Goal: Task Accomplishment & Management: Manage account settings

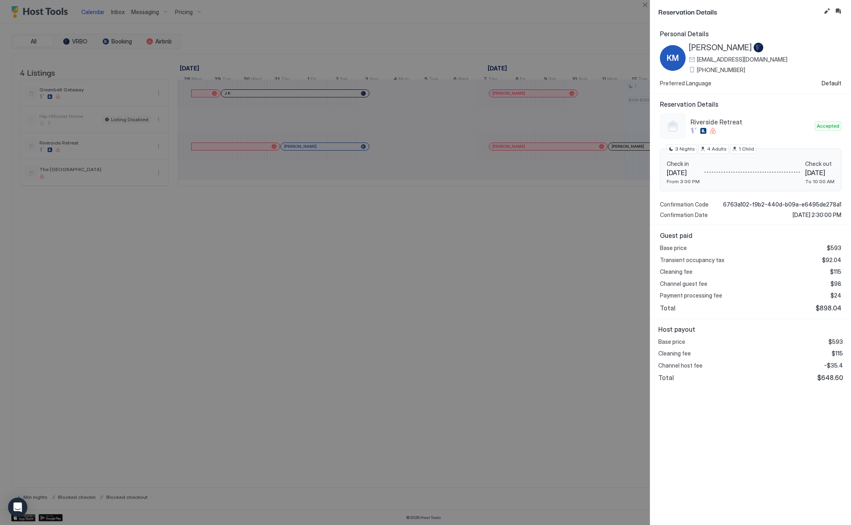
scroll to position [0, 334]
click at [644, 4] on button "Close" at bounding box center [645, 5] width 10 height 10
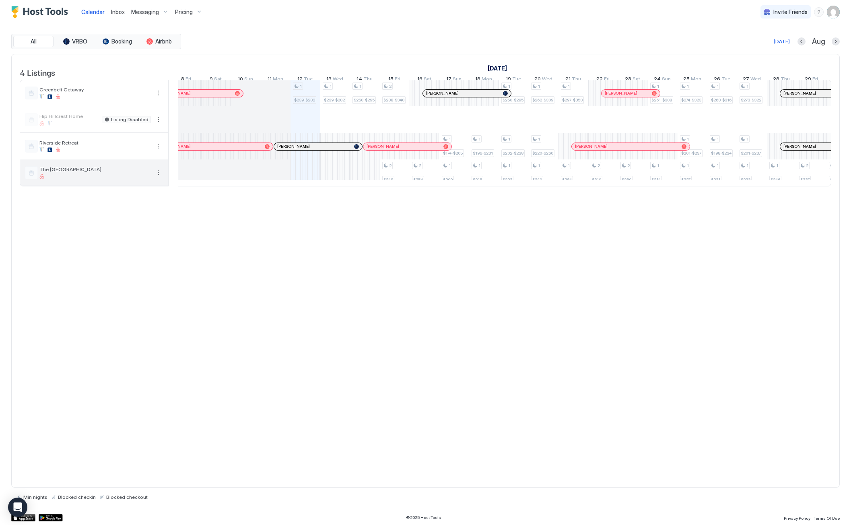
click at [91, 179] on div at bounding box center [94, 176] width 111 height 5
click at [60, 172] on span "The [GEOGRAPHIC_DATA]" at bounding box center [94, 169] width 111 height 6
click at [159, 177] on button "More options" at bounding box center [159, 173] width 10 height 10
click at [171, 214] on span "Listing Settings" at bounding box center [184, 215] width 36 height 6
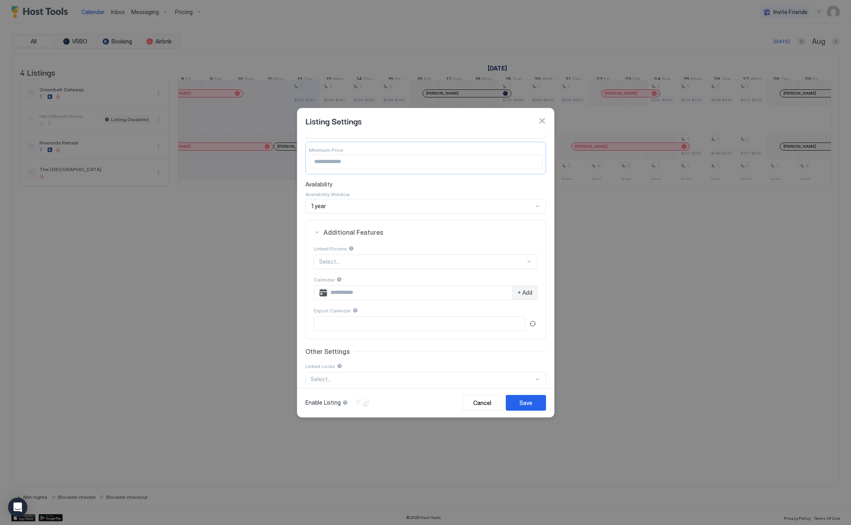
scroll to position [94, 0]
click at [487, 408] on button "Cancel" at bounding box center [482, 403] width 40 height 16
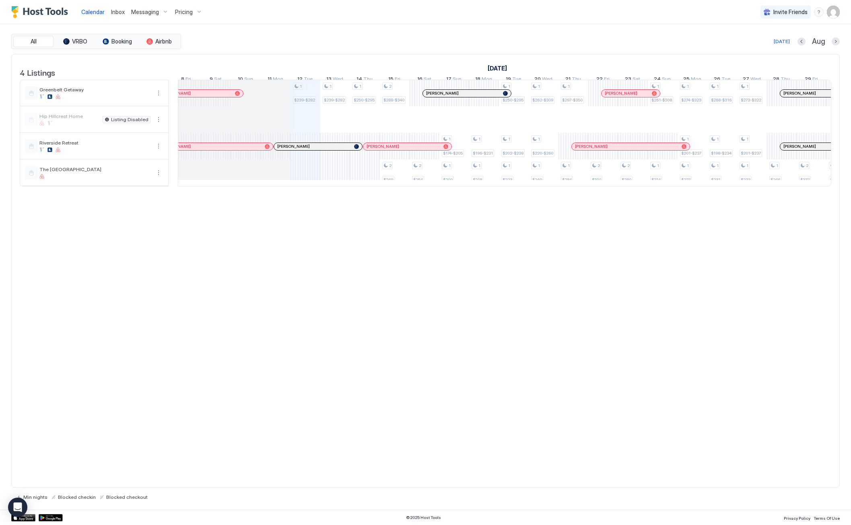
click at [834, 10] on img "User profile" at bounding box center [833, 12] width 13 height 13
click at [770, 45] on div "Settings" at bounding box center [788, 45] width 102 height 14
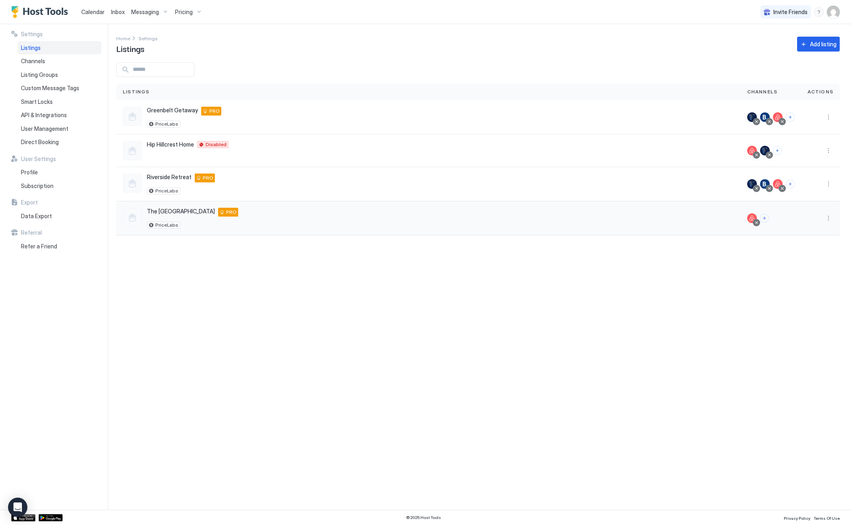
click at [329, 221] on div "The [GEOGRAPHIC_DATA] 83712 US PRO PriceLabs" at bounding box center [429, 218] width 612 height 21
click at [767, 219] on button "Connect channels" at bounding box center [764, 218] width 9 height 9
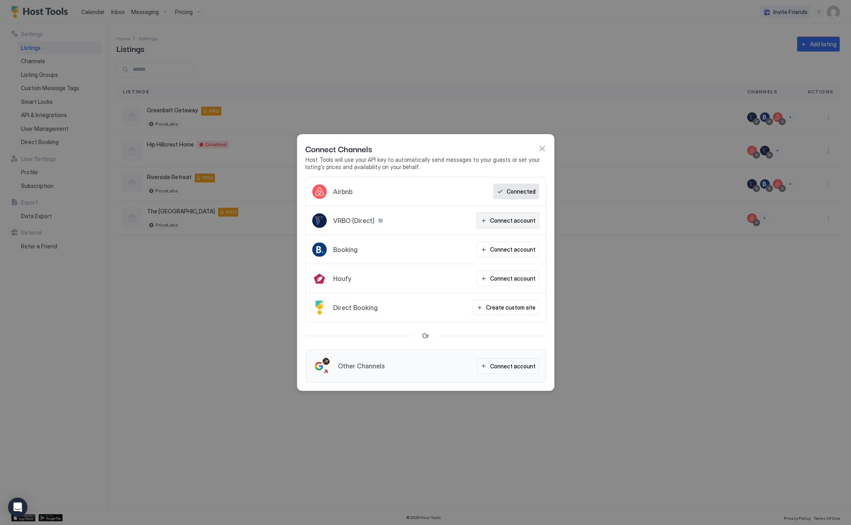
click at [513, 220] on div "Connect account" at bounding box center [512, 220] width 45 height 8
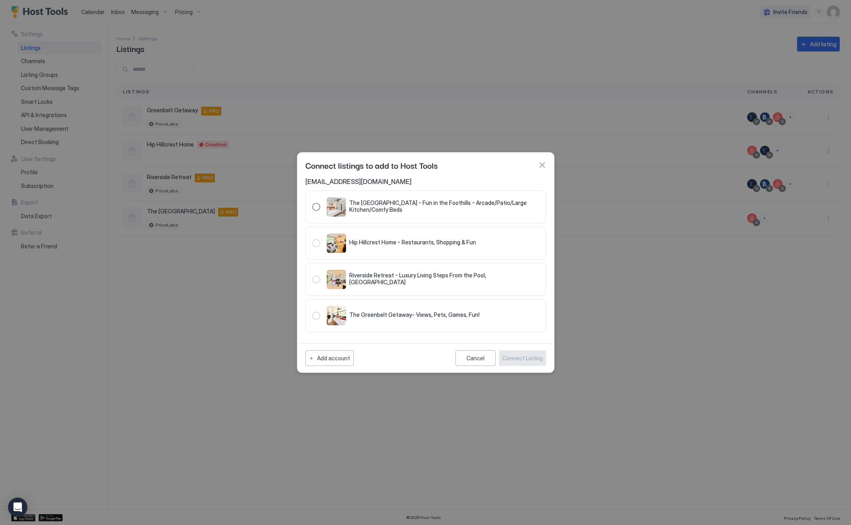
click at [315, 206] on div "148.20185281.9226821" at bounding box center [316, 207] width 8 height 8
click at [527, 360] on div "Connect Listing" at bounding box center [522, 358] width 41 height 8
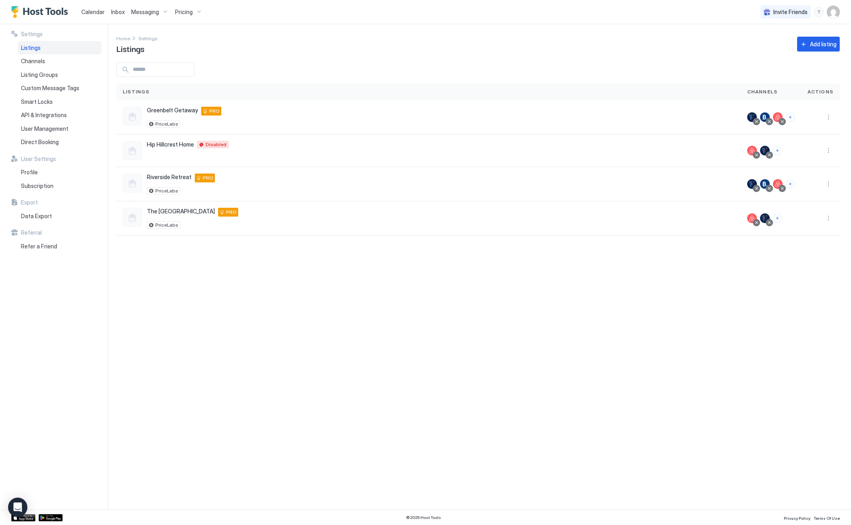
click at [183, 11] on span "Pricing" at bounding box center [184, 11] width 18 height 7
click at [178, 140] on div at bounding box center [189, 142] width 62 height 5
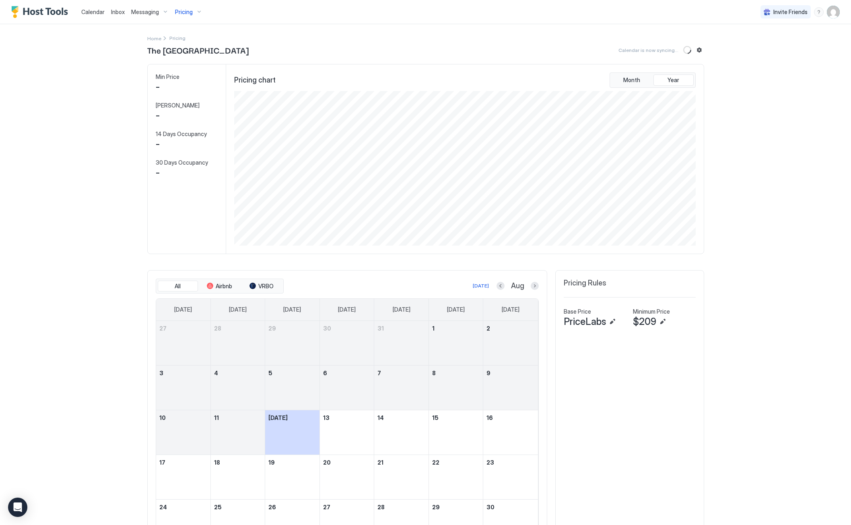
scroll to position [154, 463]
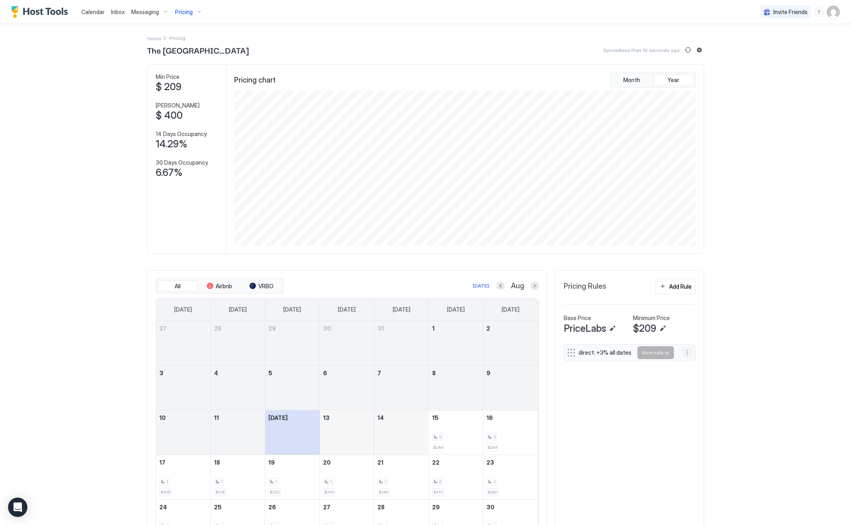
click at [684, 352] on button "More options" at bounding box center [687, 353] width 10 height 10
click at [699, 368] on div "Edit" at bounding box center [719, 363] width 80 height 13
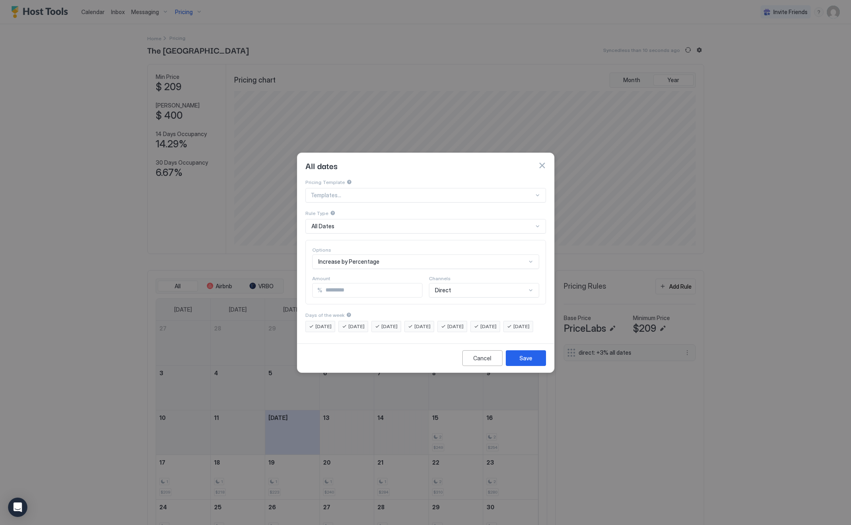
scroll to position [11, 0]
click at [461, 284] on div "Direct" at bounding box center [484, 290] width 110 height 14
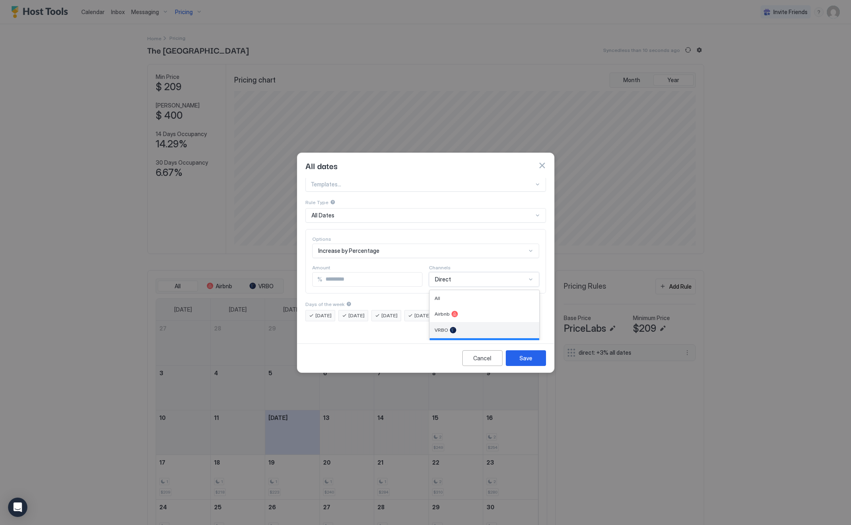
click at [444, 327] on span "VRBO" at bounding box center [441, 330] width 14 height 6
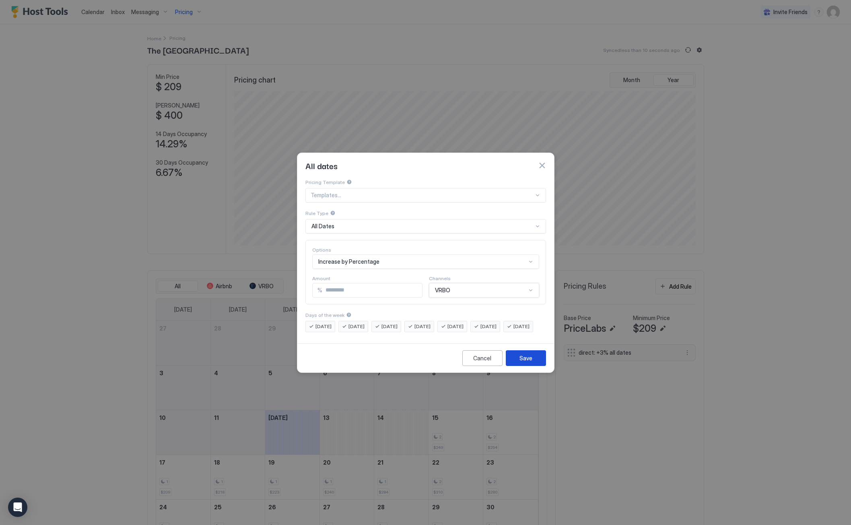
click at [531, 362] on div "Save" at bounding box center [525, 358] width 13 height 8
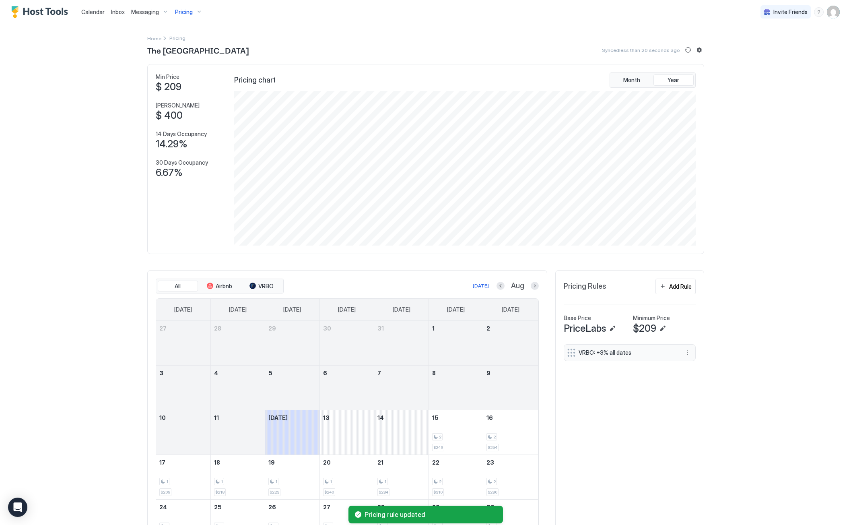
click at [192, 14] on div "Pricing" at bounding box center [189, 12] width 34 height 14
click at [181, 83] on div at bounding box center [180, 84] width 44 height 5
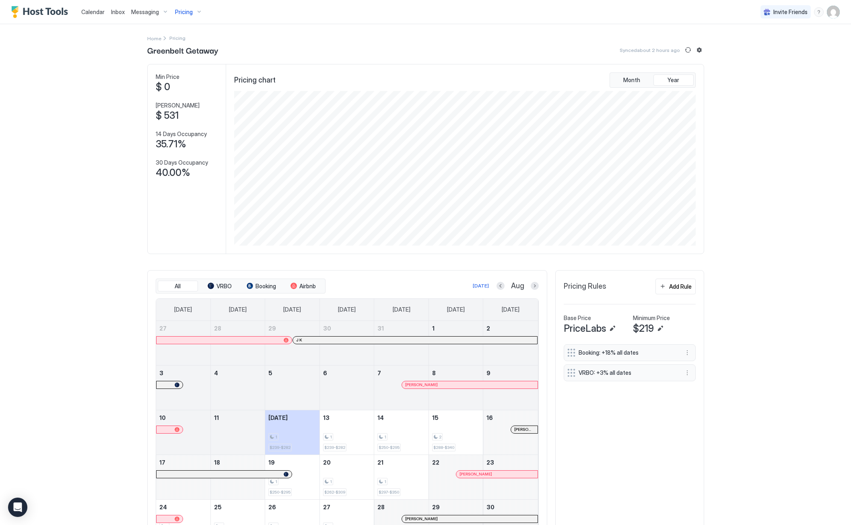
click at [190, 14] on span "Pricing" at bounding box center [184, 11] width 18 height 7
click at [182, 139] on div "The [GEOGRAPHIC_DATA]" at bounding box center [189, 138] width 62 height 12
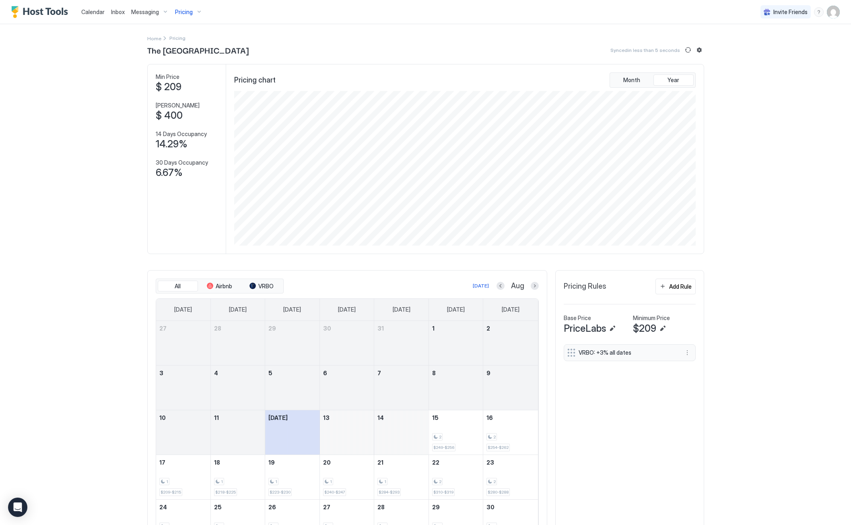
click at [87, 13] on span "Calendar" at bounding box center [92, 11] width 23 height 7
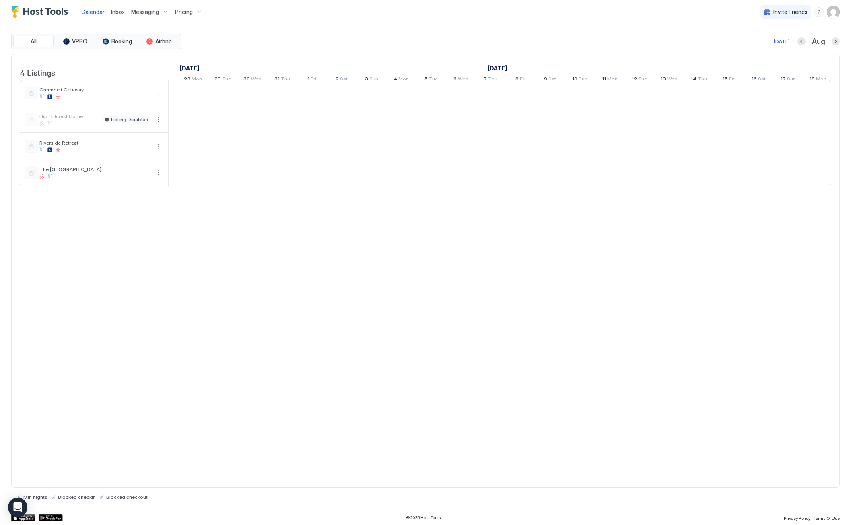
scroll to position [0, 447]
